Goal: Transaction & Acquisition: Book appointment/travel/reservation

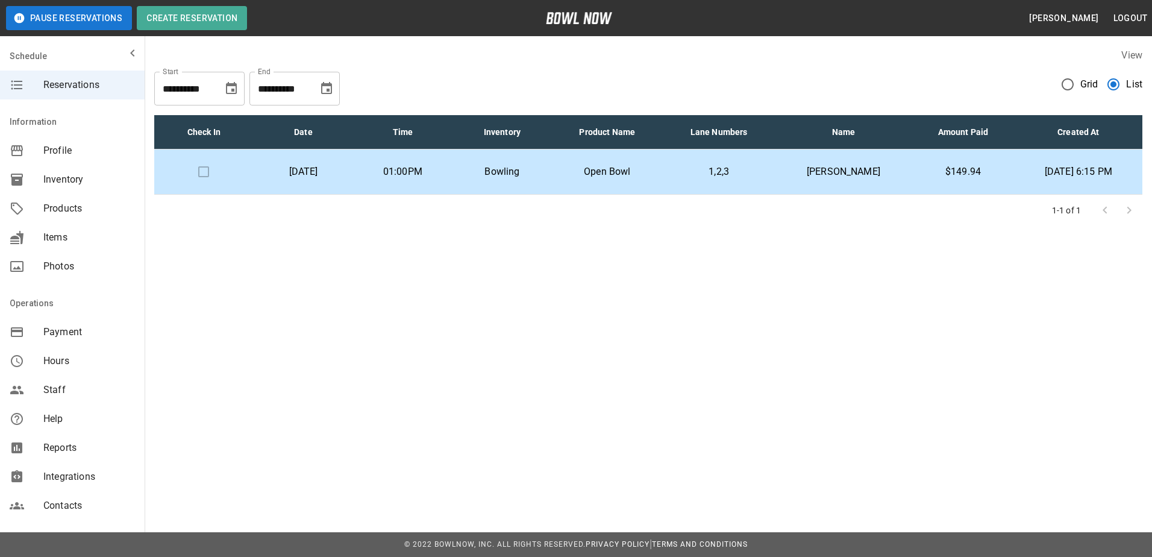
click at [408, 166] on td "01:00PM" at bounding box center [402, 171] width 99 height 45
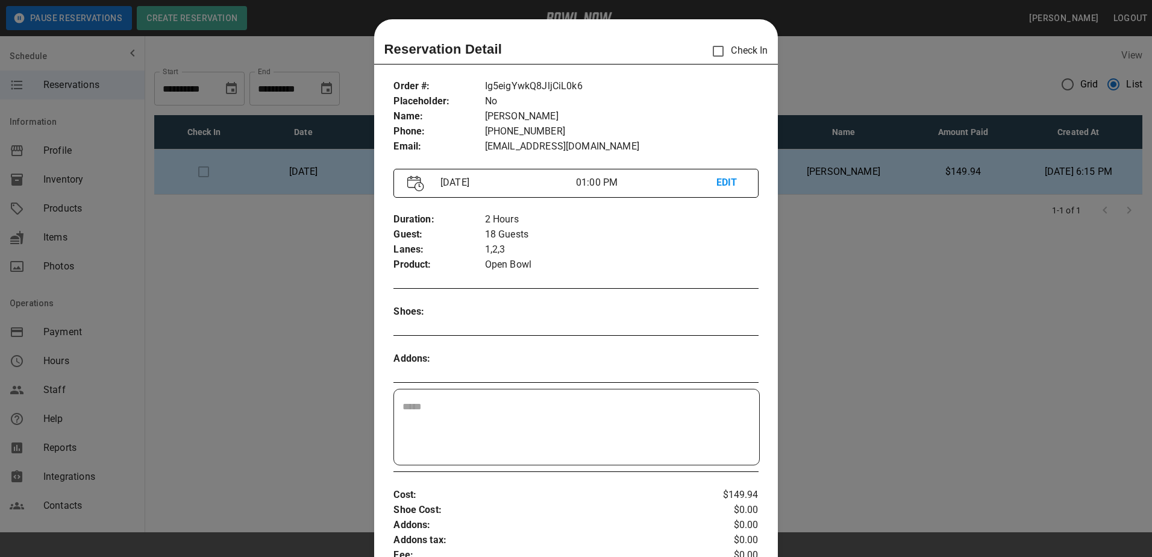
scroll to position [19, 0]
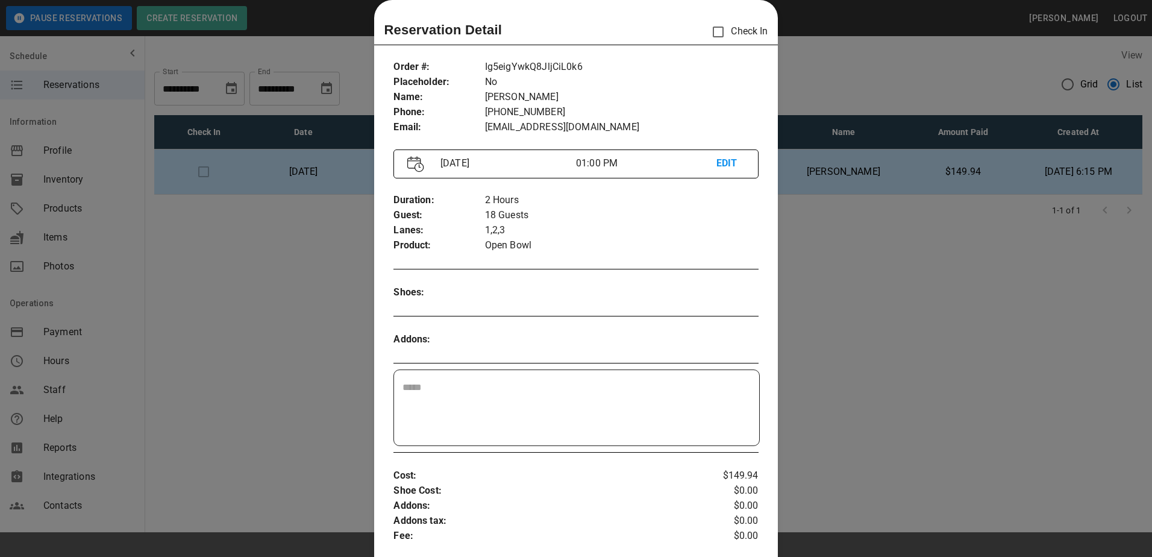
click at [861, 282] on div at bounding box center [576, 278] width 1152 height 557
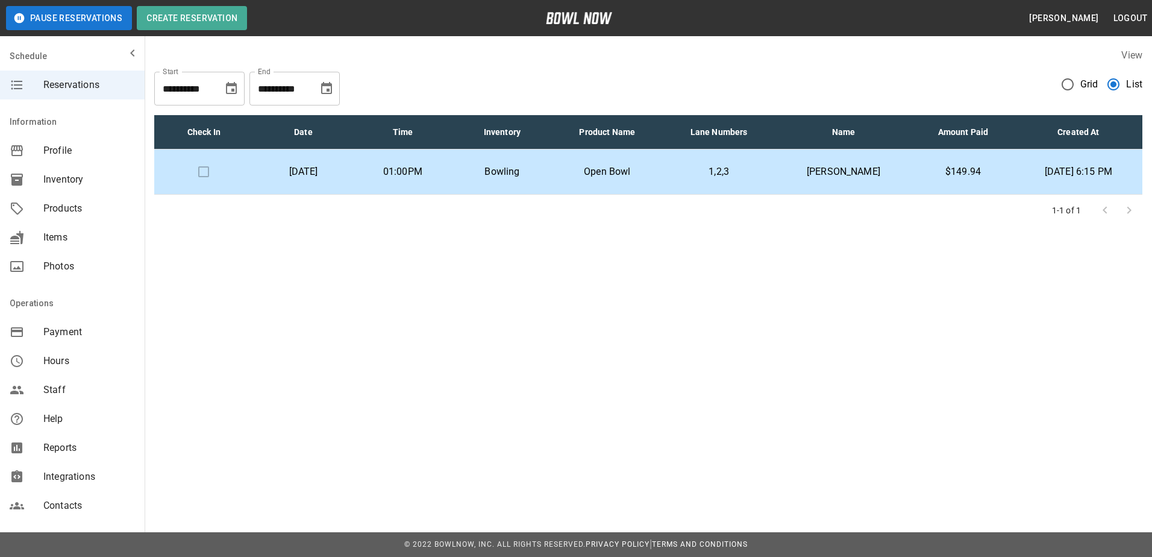
click at [640, 176] on p "Open Bowl" at bounding box center [607, 171] width 92 height 14
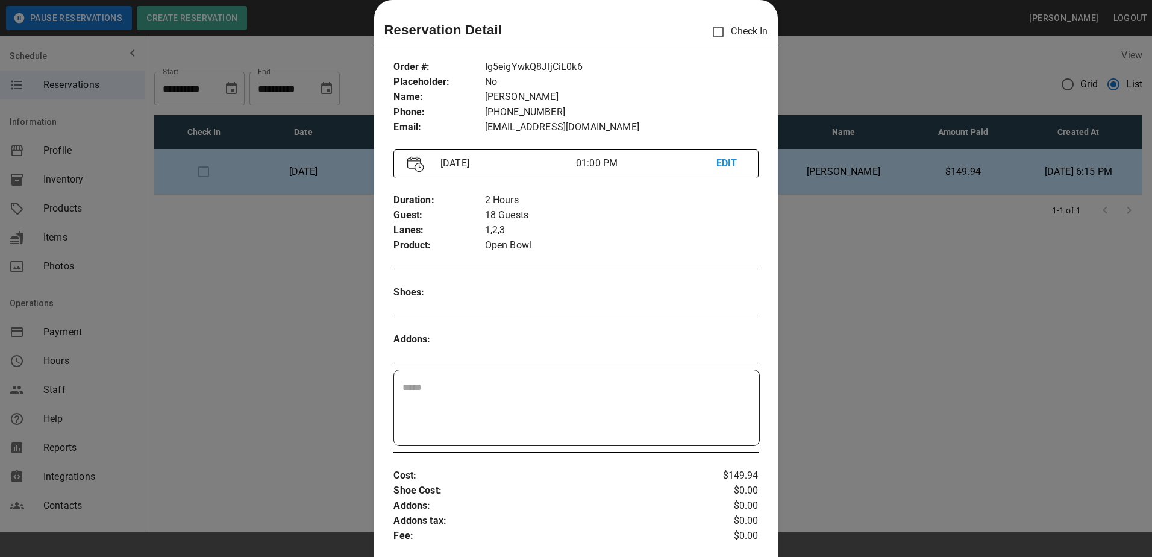
click at [846, 226] on div at bounding box center [576, 278] width 1152 height 557
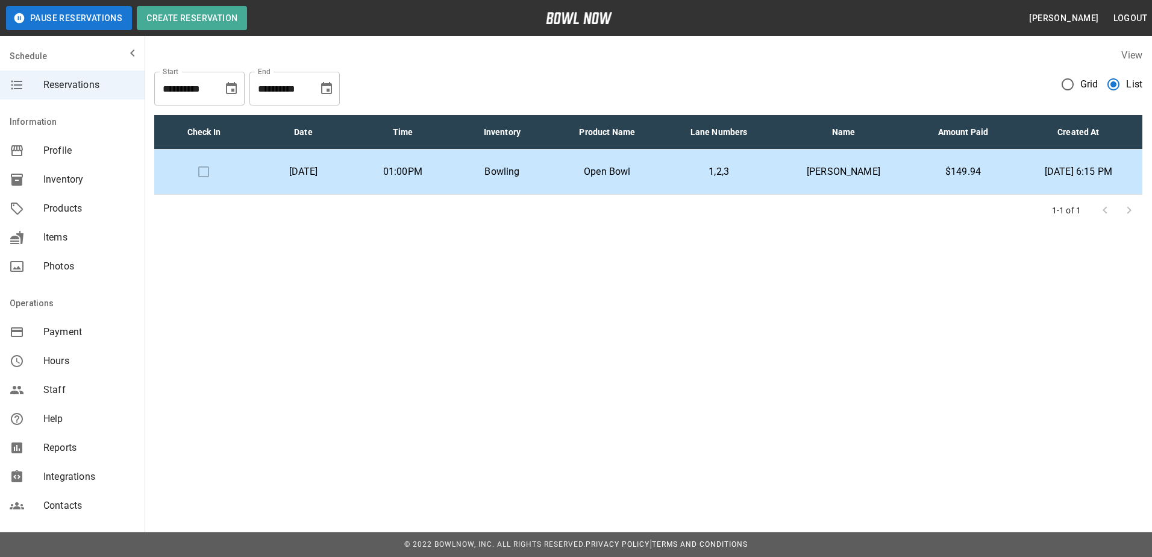
click at [766, 170] on p "1,2,3" at bounding box center [718, 171] width 93 height 14
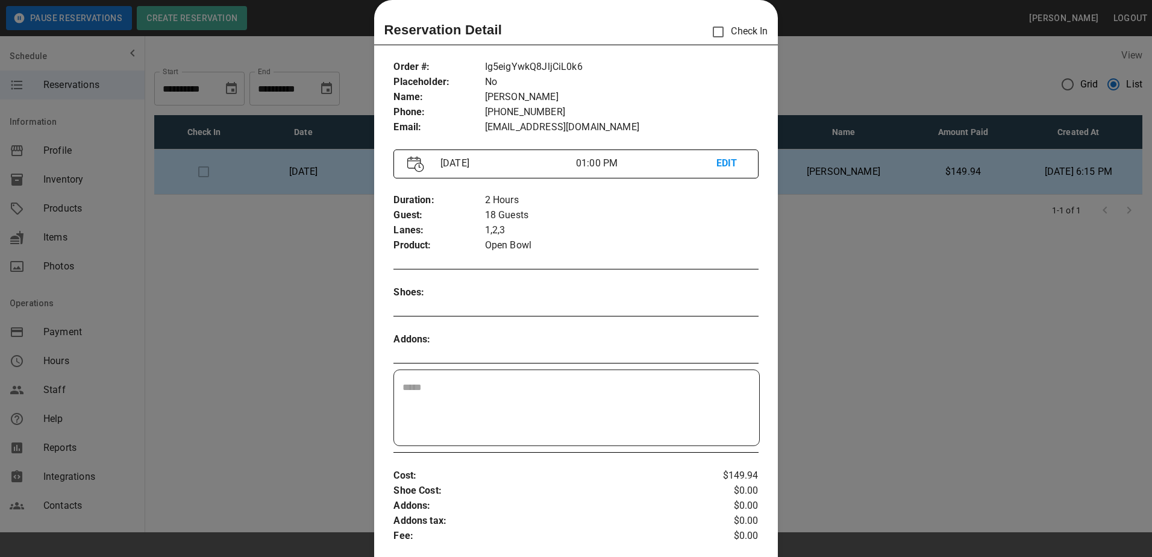
scroll to position [140, 0]
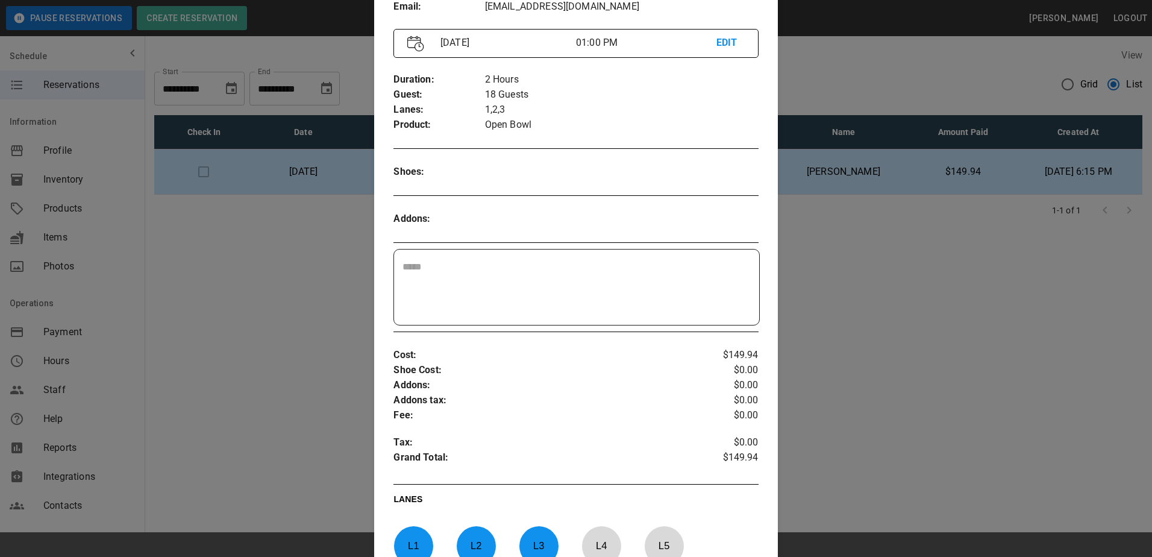
click at [849, 282] on div at bounding box center [576, 278] width 1152 height 557
